Goal: Task Accomplishment & Management: Use online tool/utility

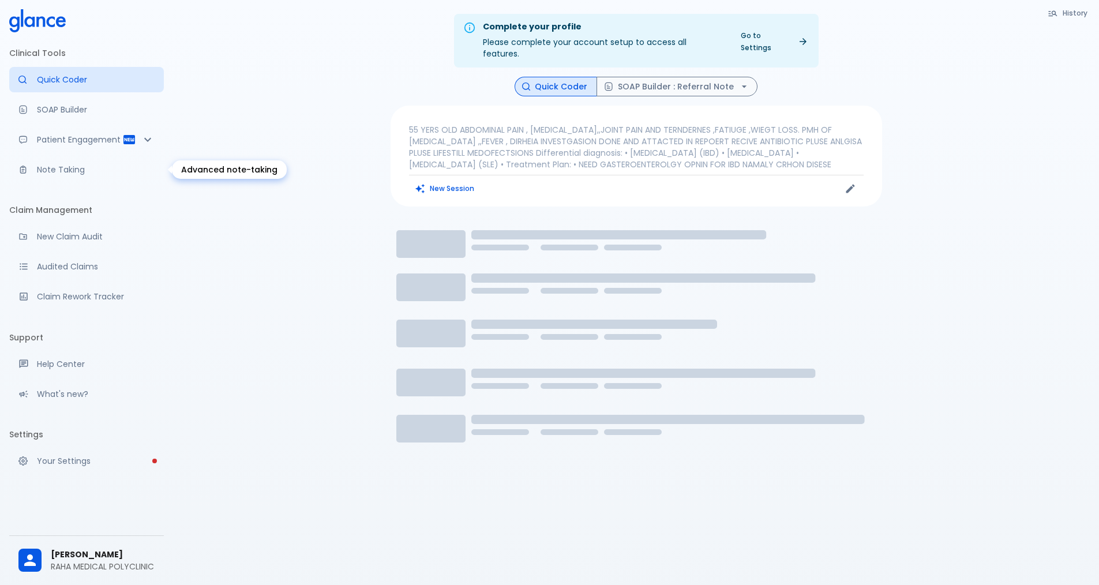
click at [59, 176] on link "Note Taking" at bounding box center [86, 169] width 155 height 25
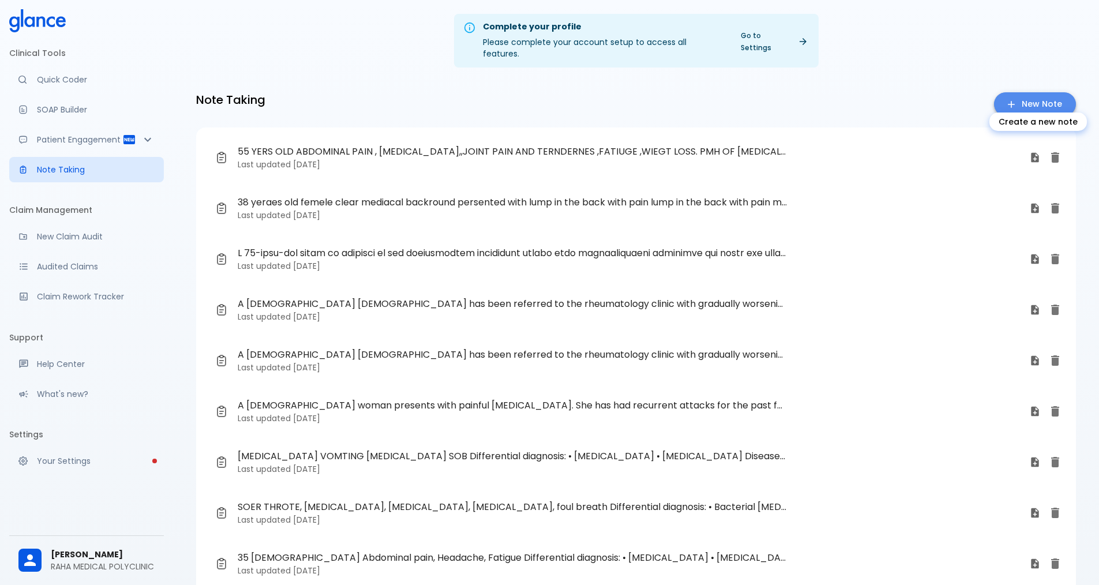
click at [1029, 95] on link "New Note" at bounding box center [1035, 104] width 82 height 24
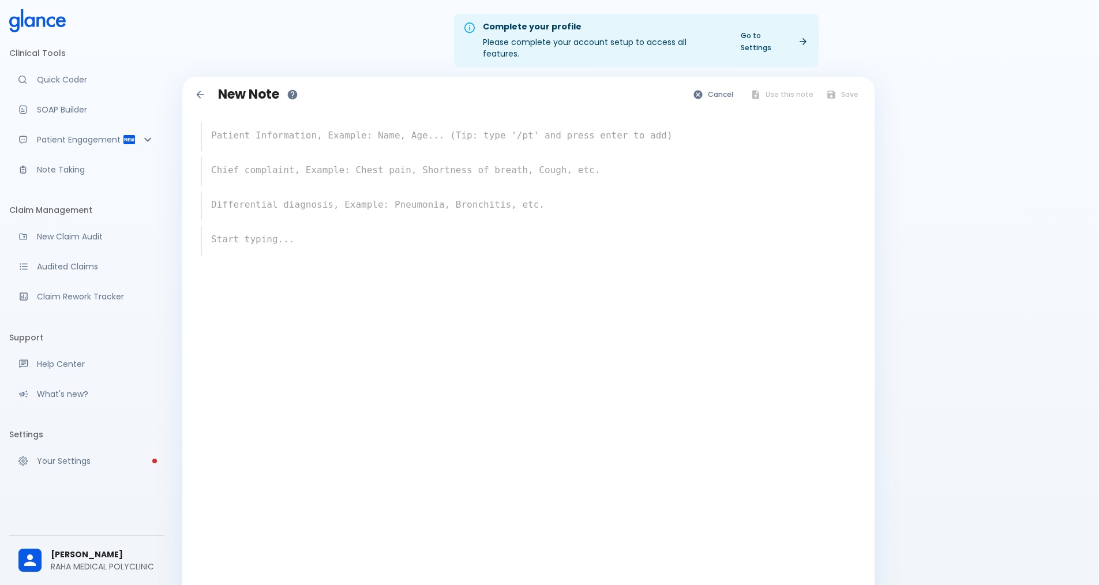
click at [376, 124] on textarea at bounding box center [529, 135] width 654 height 23
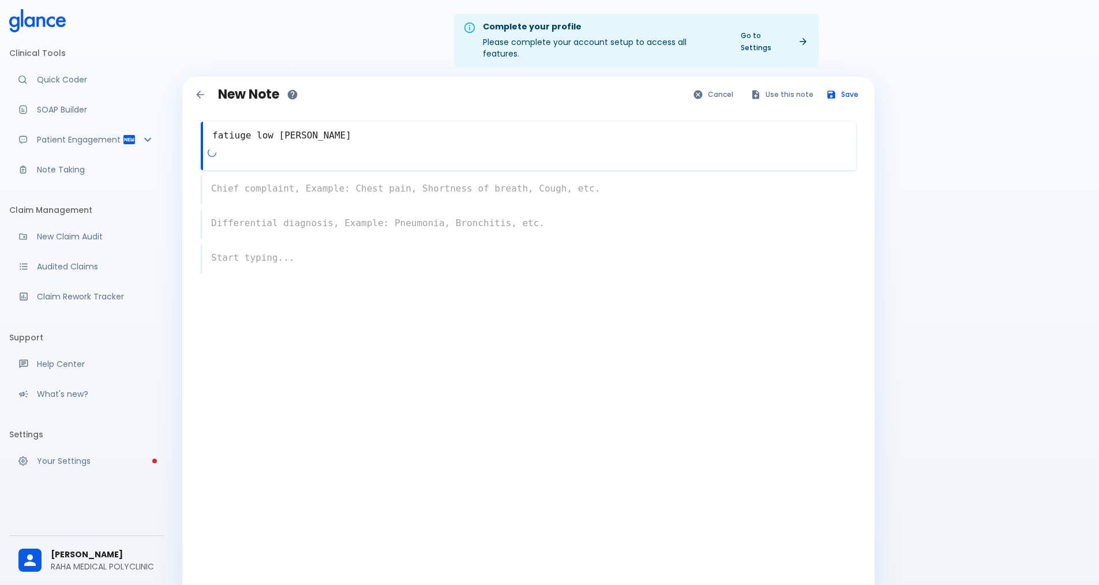
type textarea "fatiuge low [PERSON_NAME]"
click at [279, 224] on div "x" at bounding box center [528, 224] width 655 height 30
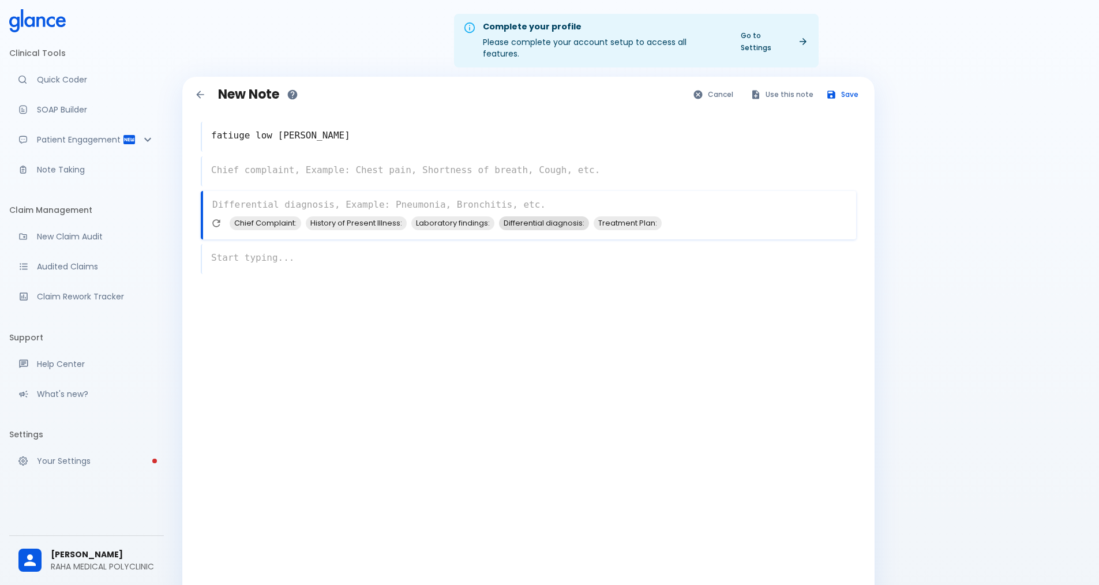
click at [558, 216] on span "Differential diagnosis:" at bounding box center [544, 222] width 90 height 13
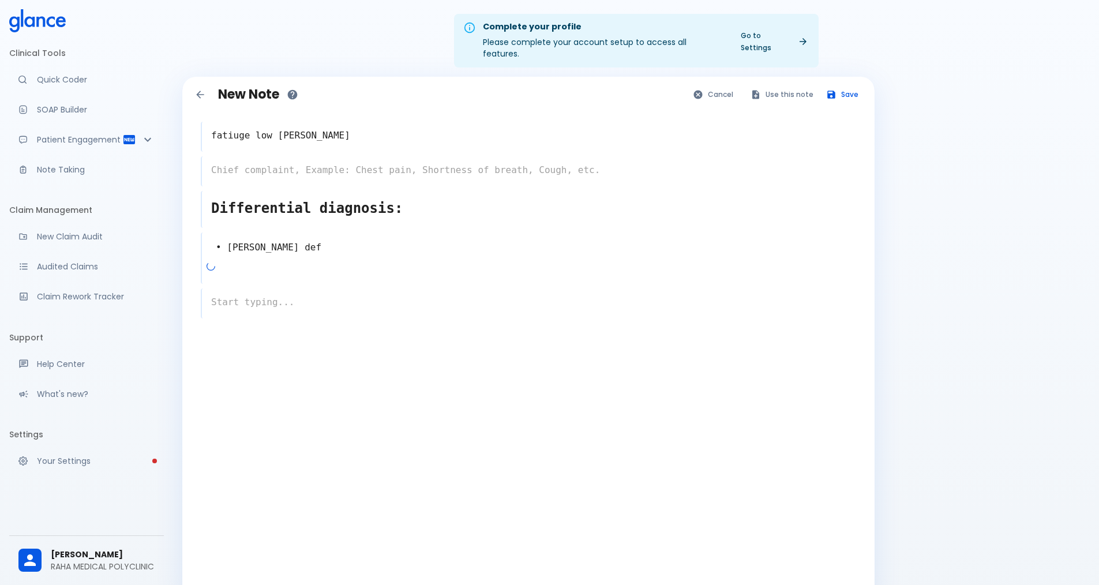
click at [295, 261] on div at bounding box center [532, 271] width 650 height 21
click at [279, 239] on textarea "• [PERSON_NAME] def" at bounding box center [529, 248] width 653 height 26
type textarea "•"
type textarea "Differential"
click at [249, 258] on div "x" at bounding box center [528, 266] width 655 height 30
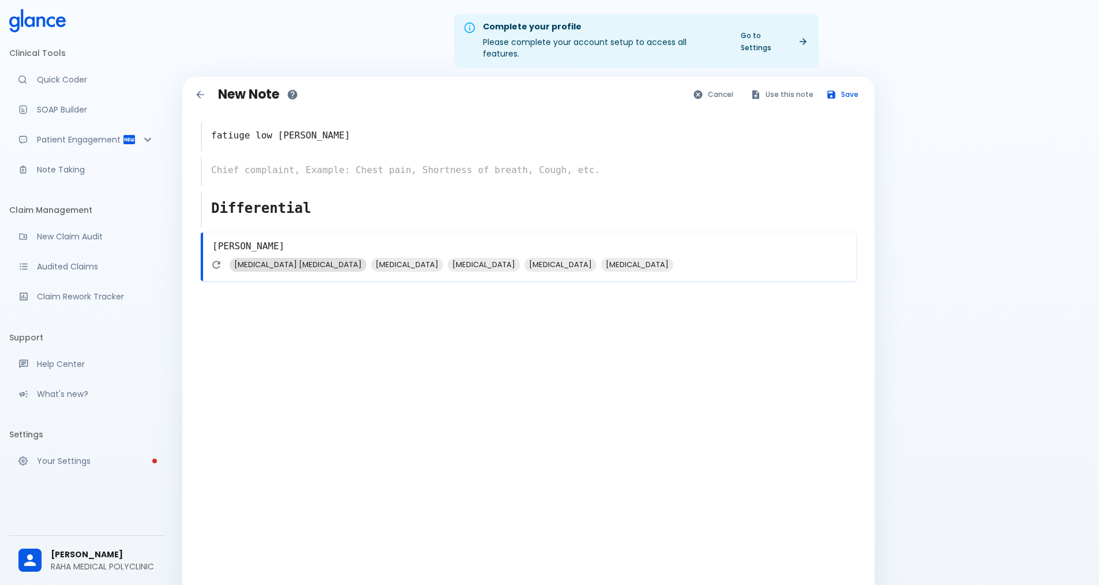
click at [278, 258] on span "[MEDICAL_DATA] [MEDICAL_DATA]" at bounding box center [298, 264] width 137 height 13
drag, startPoint x: 358, startPoint y: 235, endPoint x: 249, endPoint y: 241, distance: 109.8
click at [249, 241] on textarea "[PERSON_NAME], [MEDICAL_DATA] [MEDICAL_DATA]" at bounding box center [529, 246] width 653 height 23
type textarea "[PERSON_NAME],"
